Goal: Transaction & Acquisition: Purchase product/service

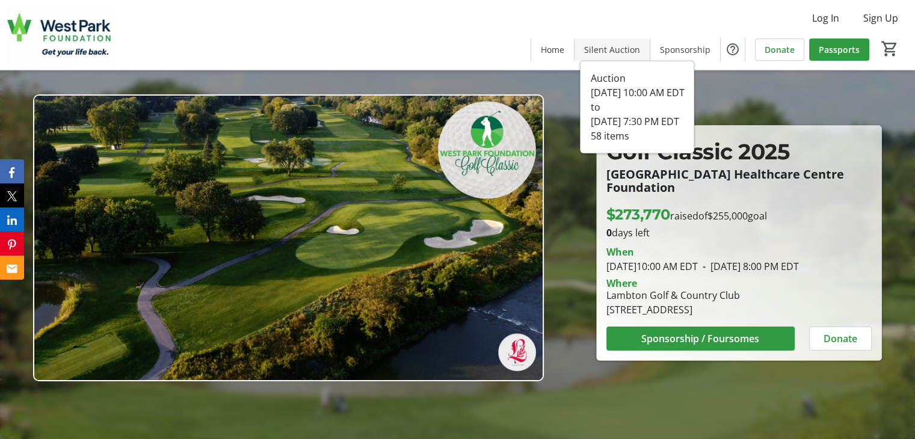
click at [612, 47] on span "Silent Auction" at bounding box center [612, 49] width 56 height 13
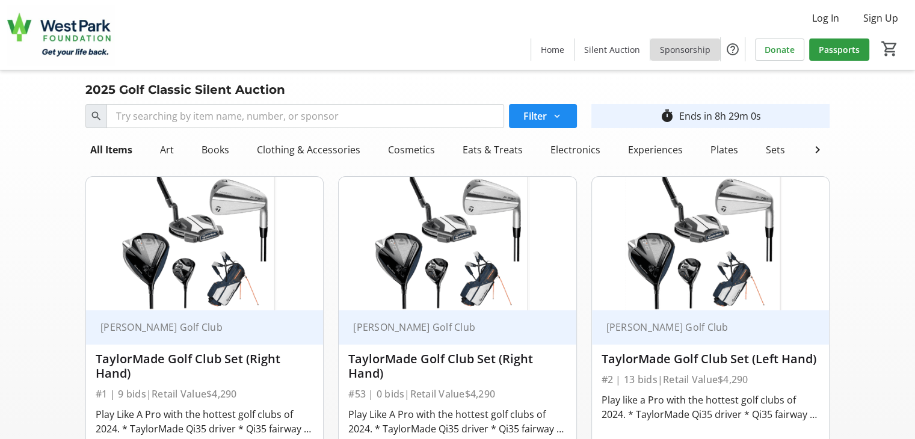
click at [699, 55] on span "Sponsorship" at bounding box center [685, 49] width 51 height 13
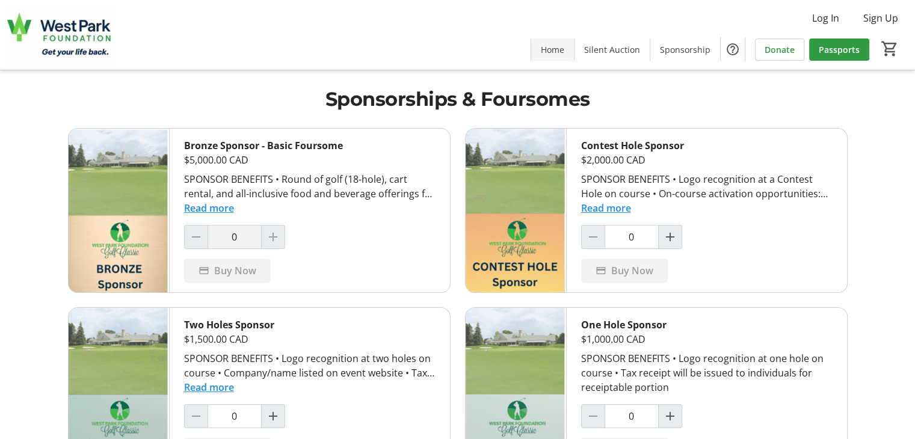
click at [546, 56] on span at bounding box center [552, 49] width 43 height 29
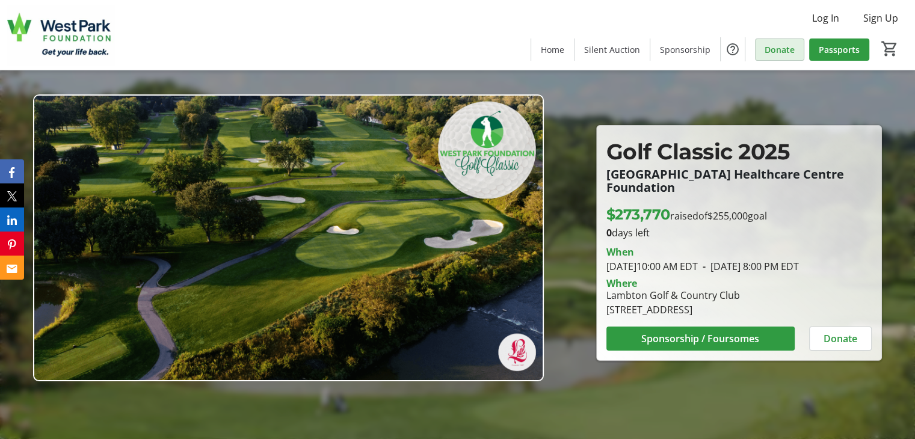
click at [780, 54] on span "Donate" at bounding box center [780, 49] width 30 height 13
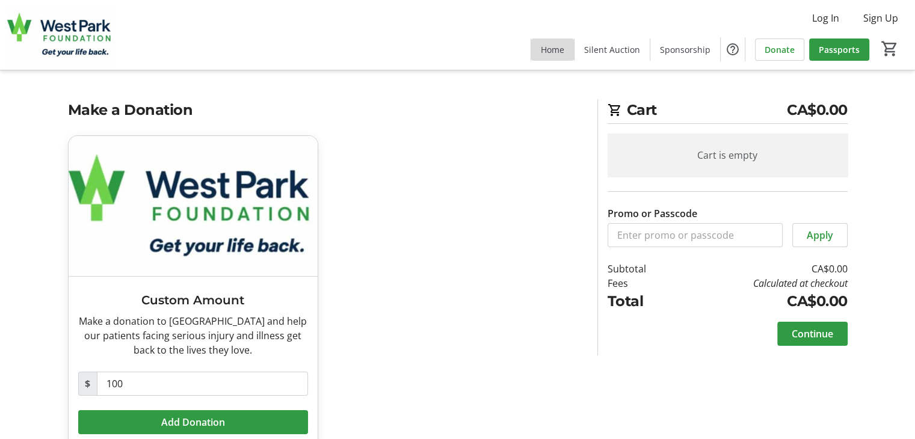
click at [564, 46] on span "Home" at bounding box center [552, 49] width 23 height 13
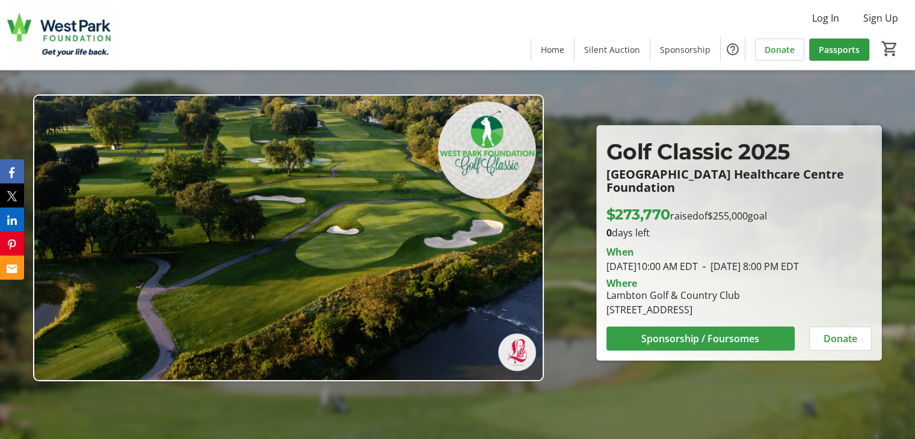
click at [721, 348] on span at bounding box center [701, 338] width 188 height 29
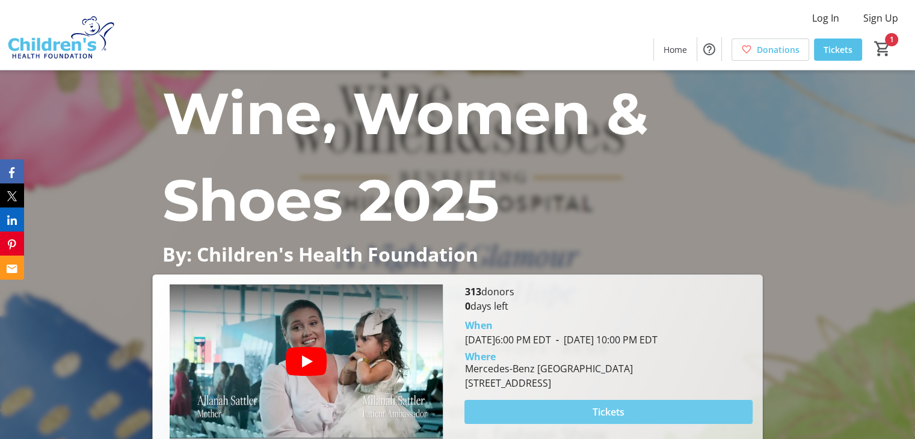
click at [602, 407] on span "Tickets" at bounding box center [609, 412] width 32 height 14
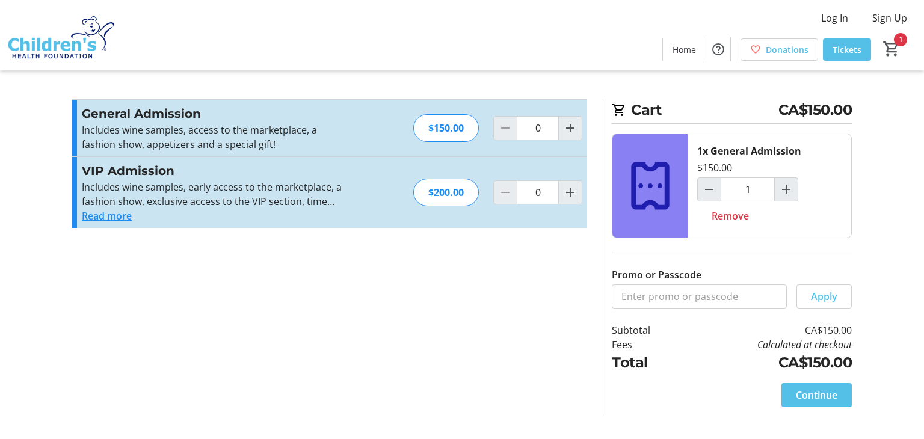
type input "1"
click at [785, 400] on span at bounding box center [817, 395] width 70 height 29
